Goal: Task Accomplishment & Management: Use online tool/utility

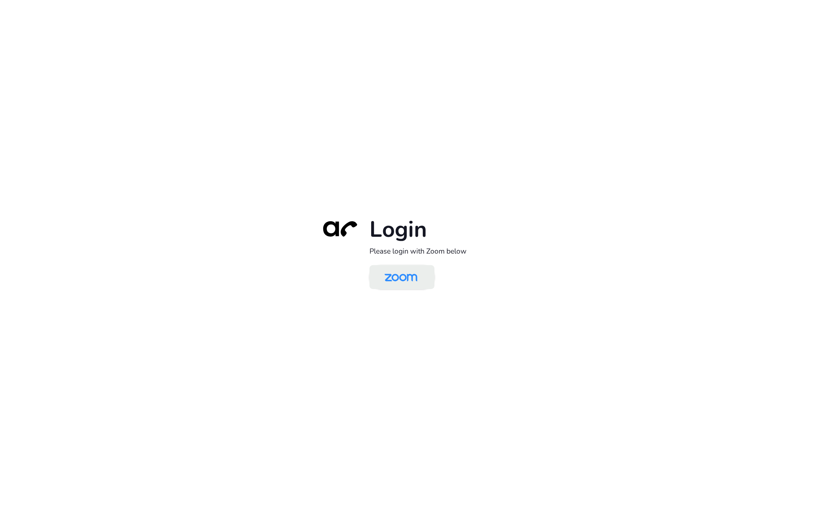
click at [398, 286] on img at bounding box center [400, 278] width 47 height 22
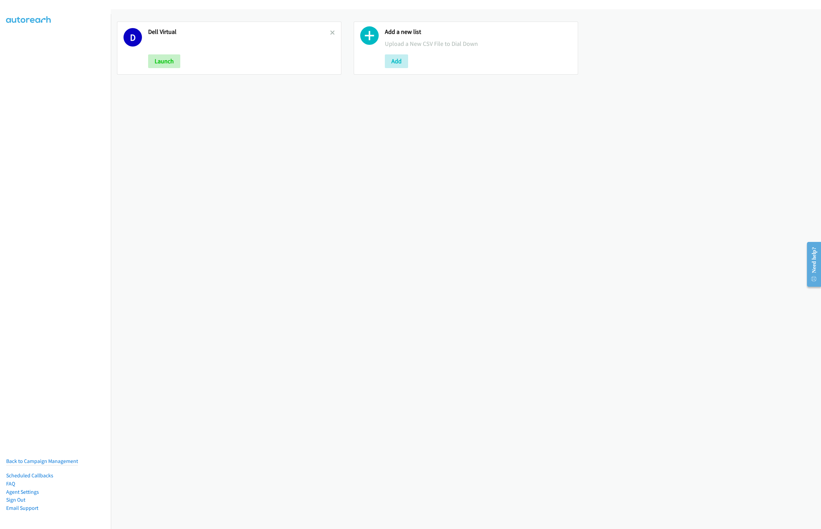
click at [332, 32] on icon at bounding box center [332, 33] width 5 height 5
click at [171, 63] on button "Add" at bounding box center [159, 61] width 23 height 14
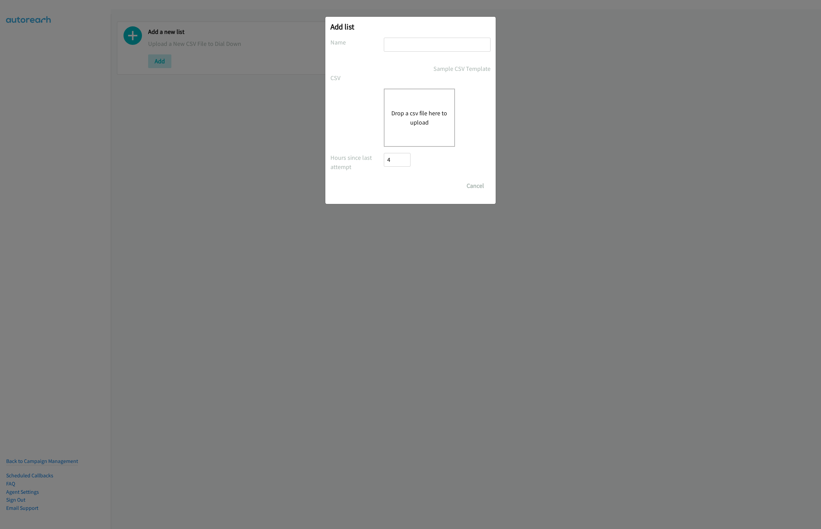
click at [406, 45] on input "text" at bounding box center [437, 45] width 107 height 14
type input "HP"
click at [422, 122] on button "Drop a csv file here to upload" at bounding box center [419, 117] width 56 height 18
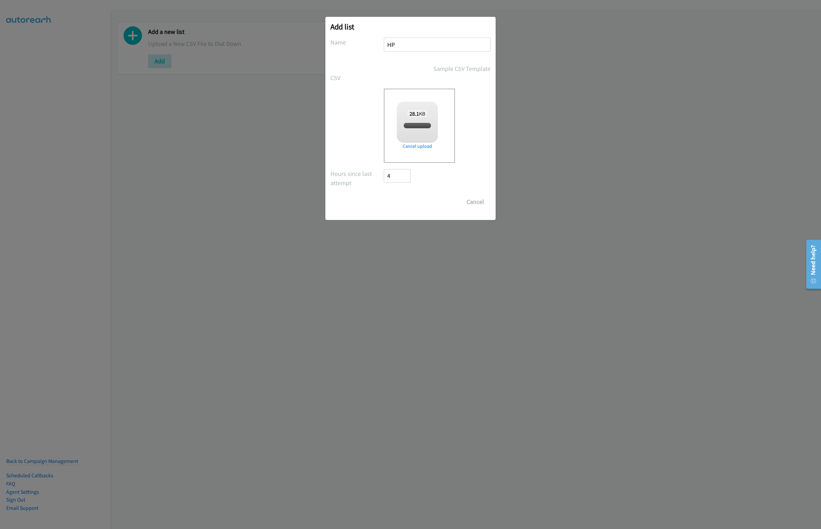
checkbox input "true"
click at [401, 202] on input "Save List" at bounding box center [402, 202] width 36 height 14
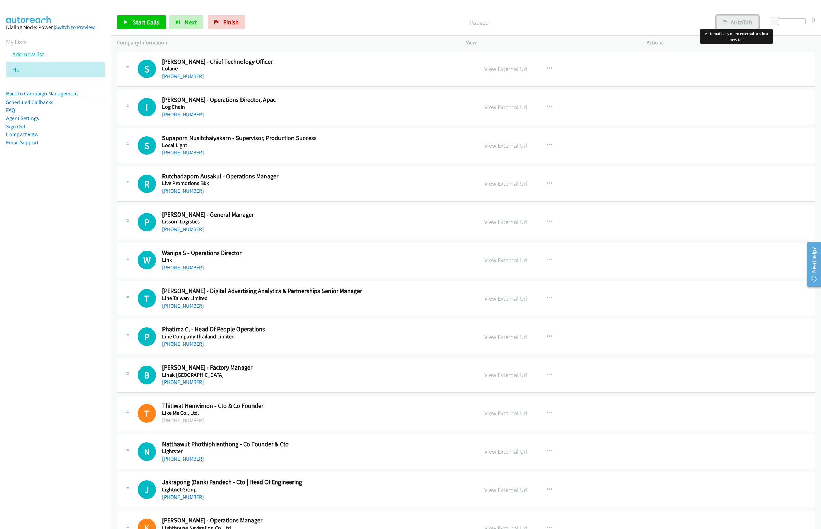
click at [743, 21] on button "AutoTab" at bounding box center [738, 22] width 42 height 14
click at [152, 23] on span "Start Calls" at bounding box center [146, 22] width 27 height 8
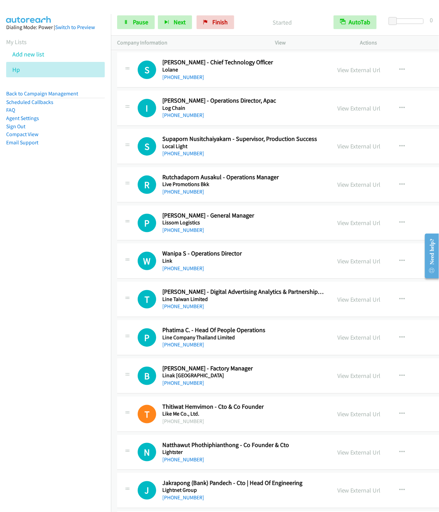
click at [181, 30] on div "Start Calls Pause Next Finish Started AutoTab AutoTab 0" at bounding box center [275, 22] width 328 height 26
click at [180, 28] on button "Next" at bounding box center [175, 22] width 34 height 14
click at [158, 15] on button "Next" at bounding box center [175, 22] width 34 height 14
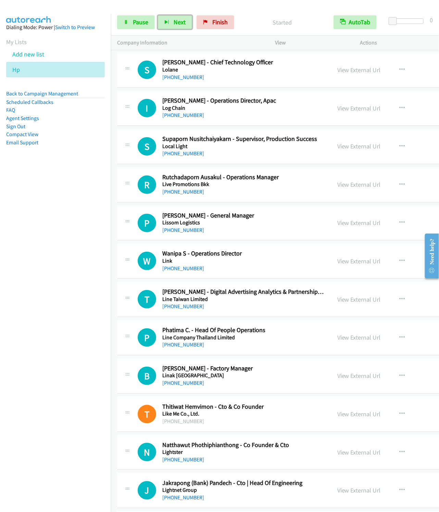
click at [158, 15] on button "Next" at bounding box center [175, 22] width 34 height 14
